Goal: Information Seeking & Learning: Learn about a topic

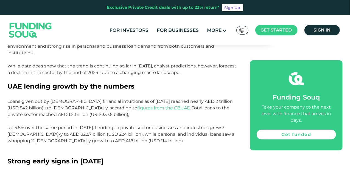
scroll to position [275, 0]
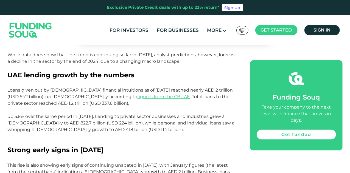
click at [160, 90] on p "Loans given out by UAE financial intuitions as of December 2023 reached nearly …" at bounding box center [123, 116] width 230 height 59
click at [117, 144] on p "Loans given out by UAE financial intuitions as of December 2023 reached nearly …" at bounding box center [123, 116] width 230 height 59
click at [47, 148] on span "Strong early signs in [DATE]" at bounding box center [56, 150] width 96 height 8
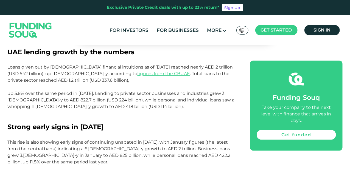
scroll to position [330, 0]
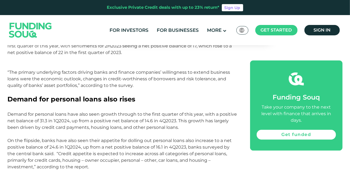
scroll to position [676, 0]
